Goal: Information Seeking & Learning: Find specific page/section

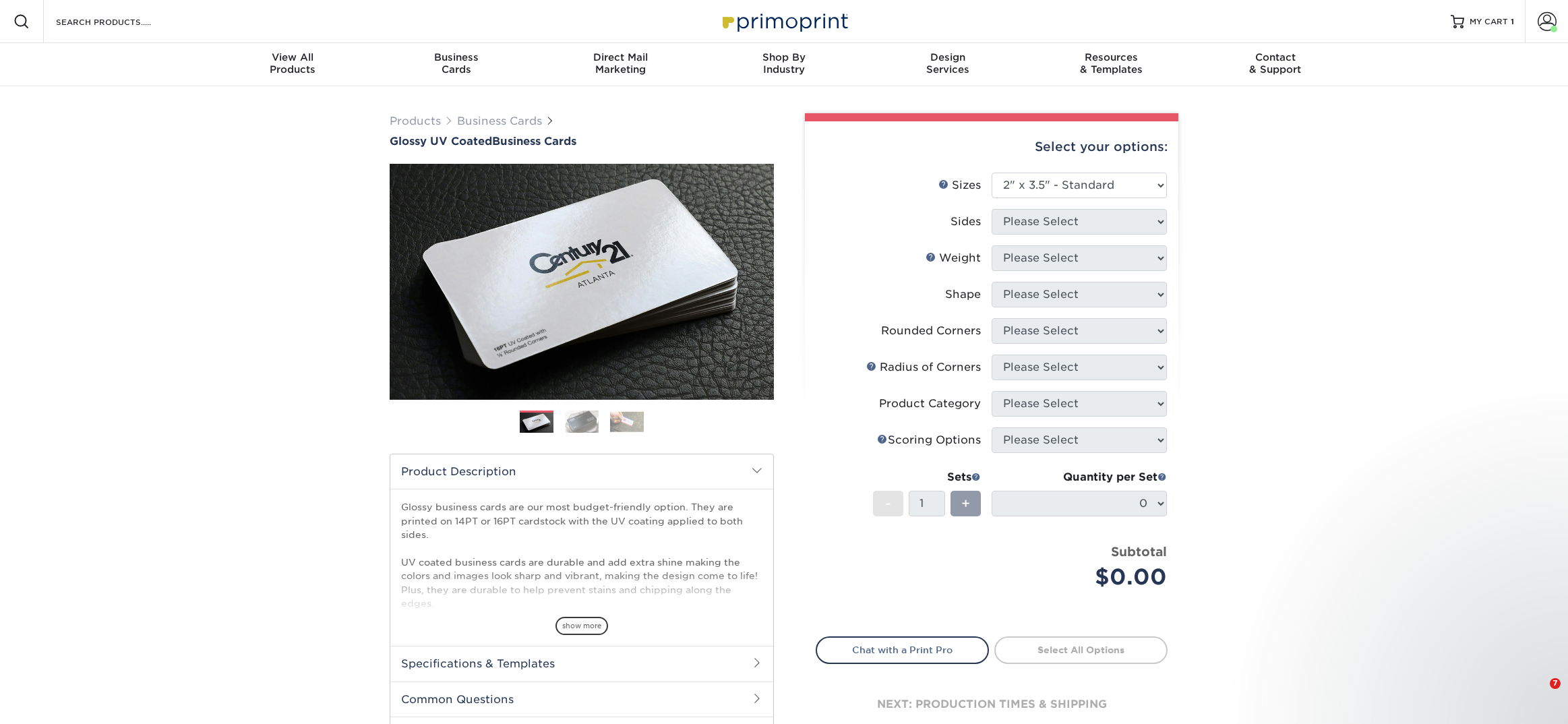
select select "2.00x3.50"
click at [217, 22] on div "Resources Menu Search Products Account [PERSON_NAME] Business Account Primoprin…" at bounding box center [784, 22] width 1568 height 43
click at [157, 28] on input "Search Products" at bounding box center [120, 22] width 131 height 16
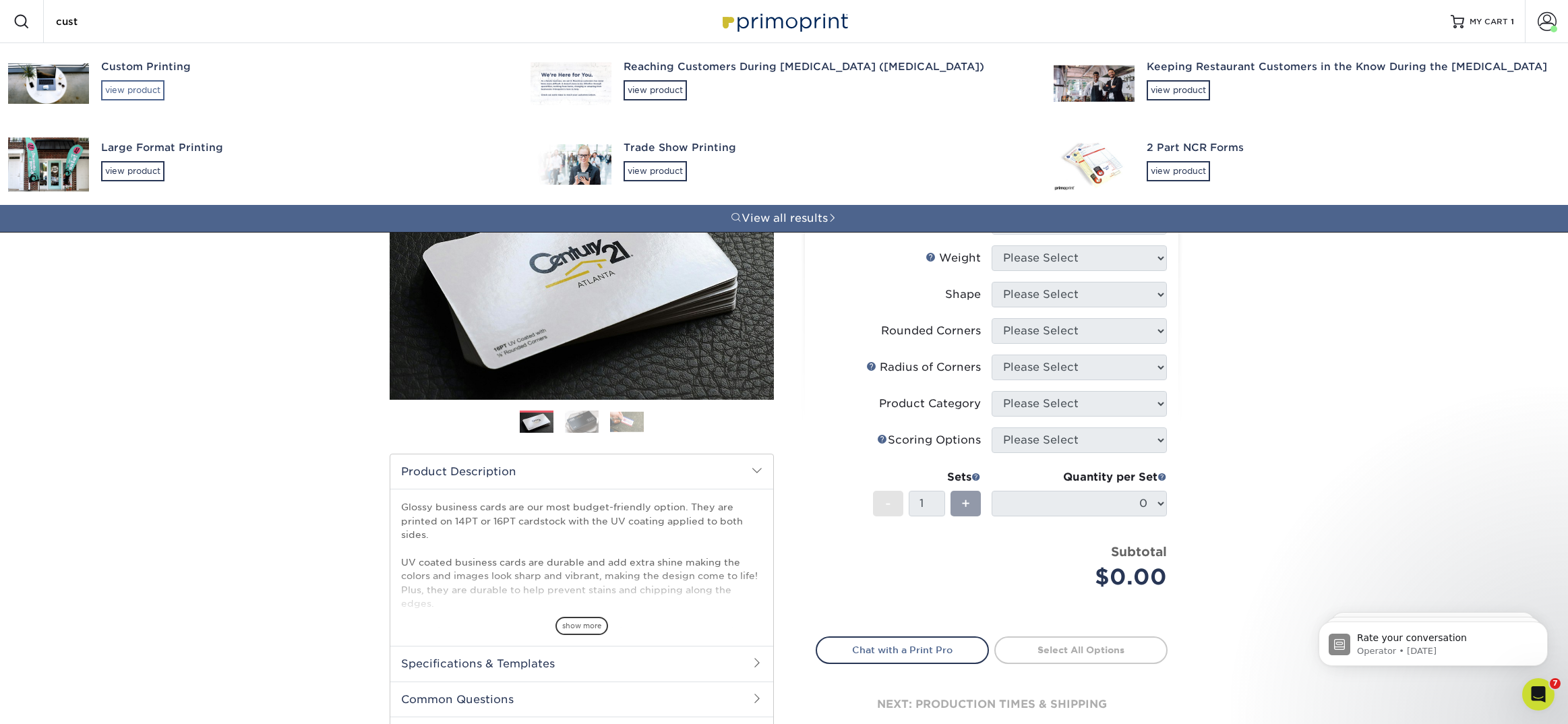
type input "cust"
click at [152, 84] on div "view product" at bounding box center [132, 90] width 63 height 20
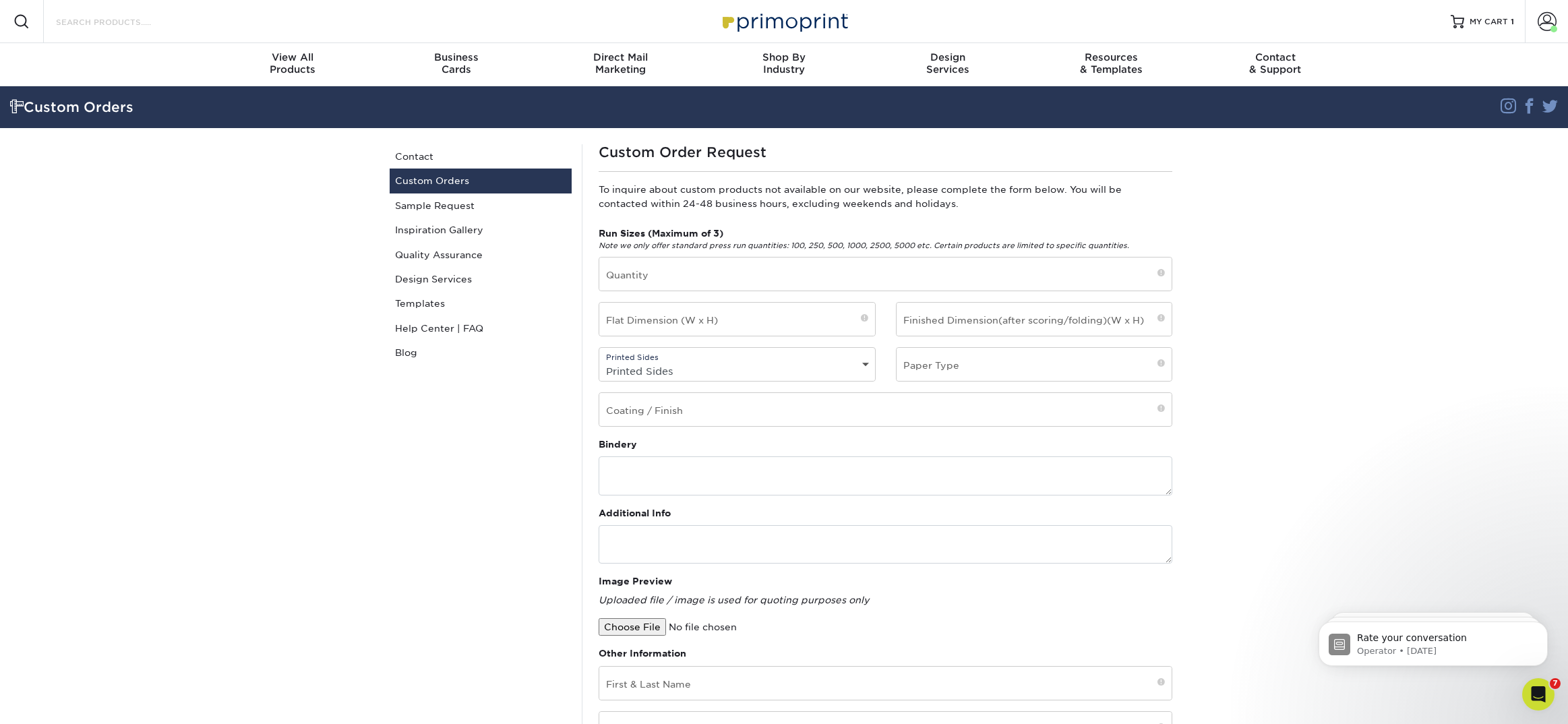
click at [88, 27] on input "Search Products" at bounding box center [120, 22] width 131 height 16
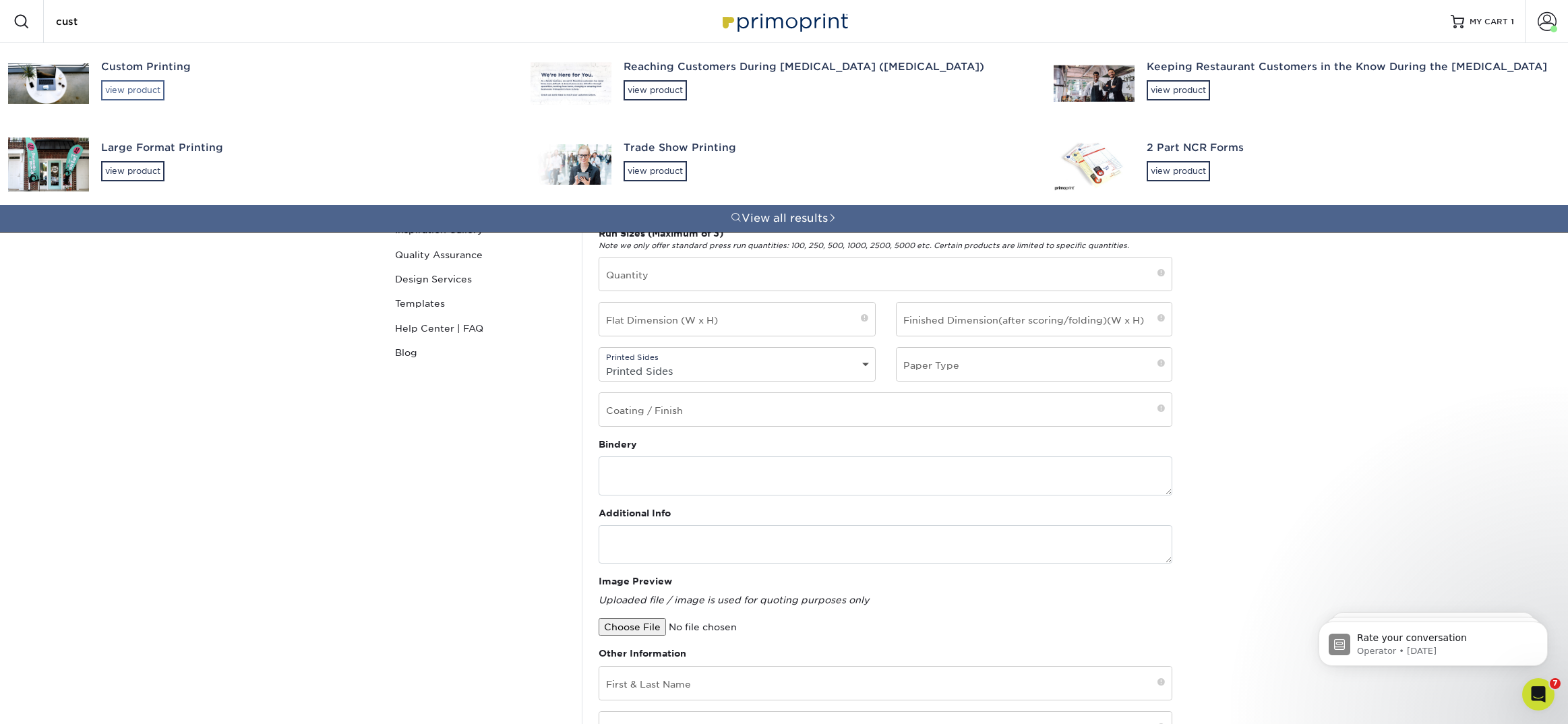
type input "cust"
click at [136, 80] on div "view product" at bounding box center [132, 90] width 63 height 20
